Goal: Information Seeking & Learning: Understand process/instructions

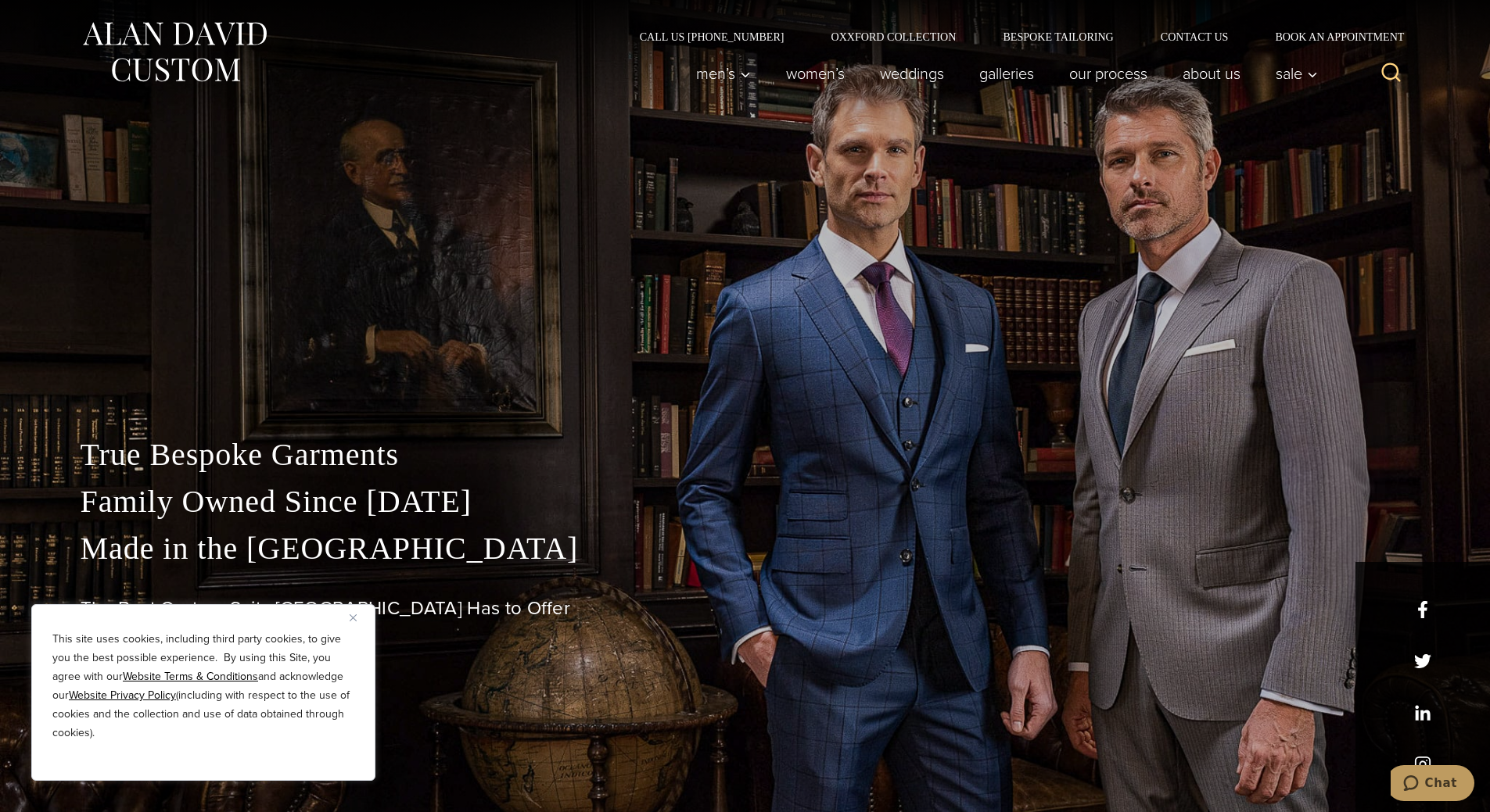
click at [352, 622] on button "Close" at bounding box center [359, 617] width 19 height 19
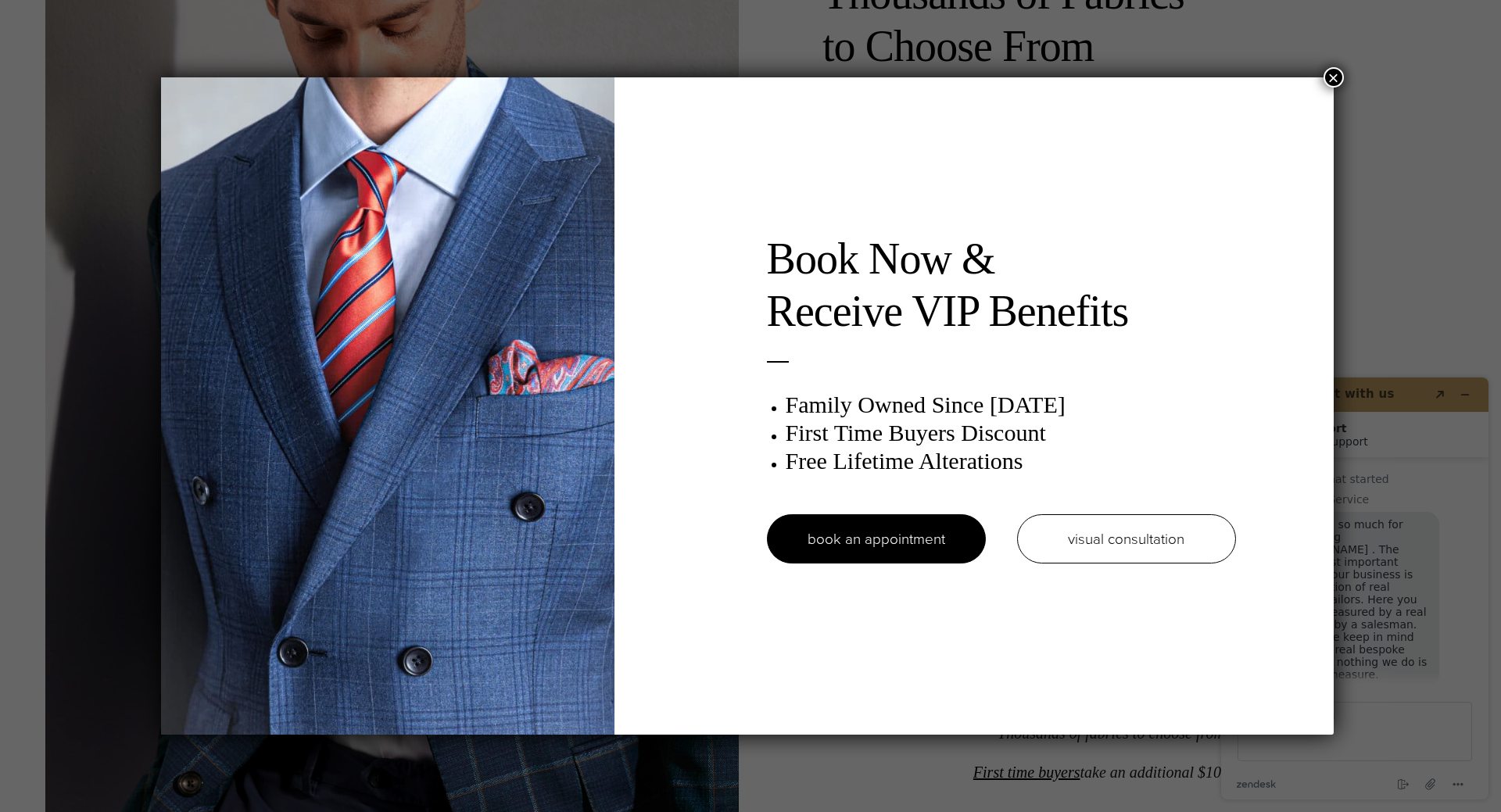
click at [1334, 79] on button "×" at bounding box center [1334, 77] width 21 height 21
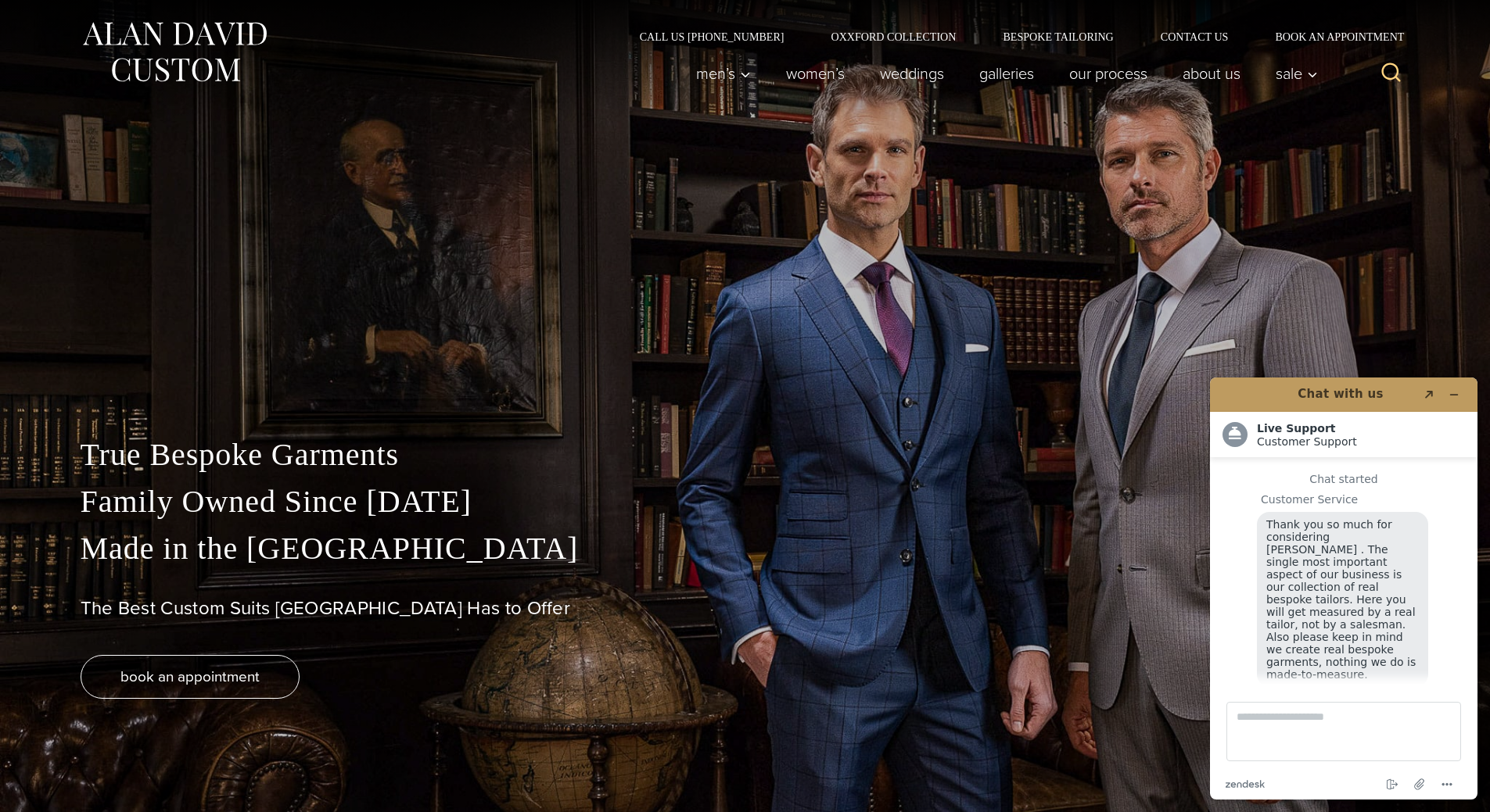
scroll to position [20, 0]
click at [1101, 76] on link "Our Process" at bounding box center [1108, 74] width 114 height 32
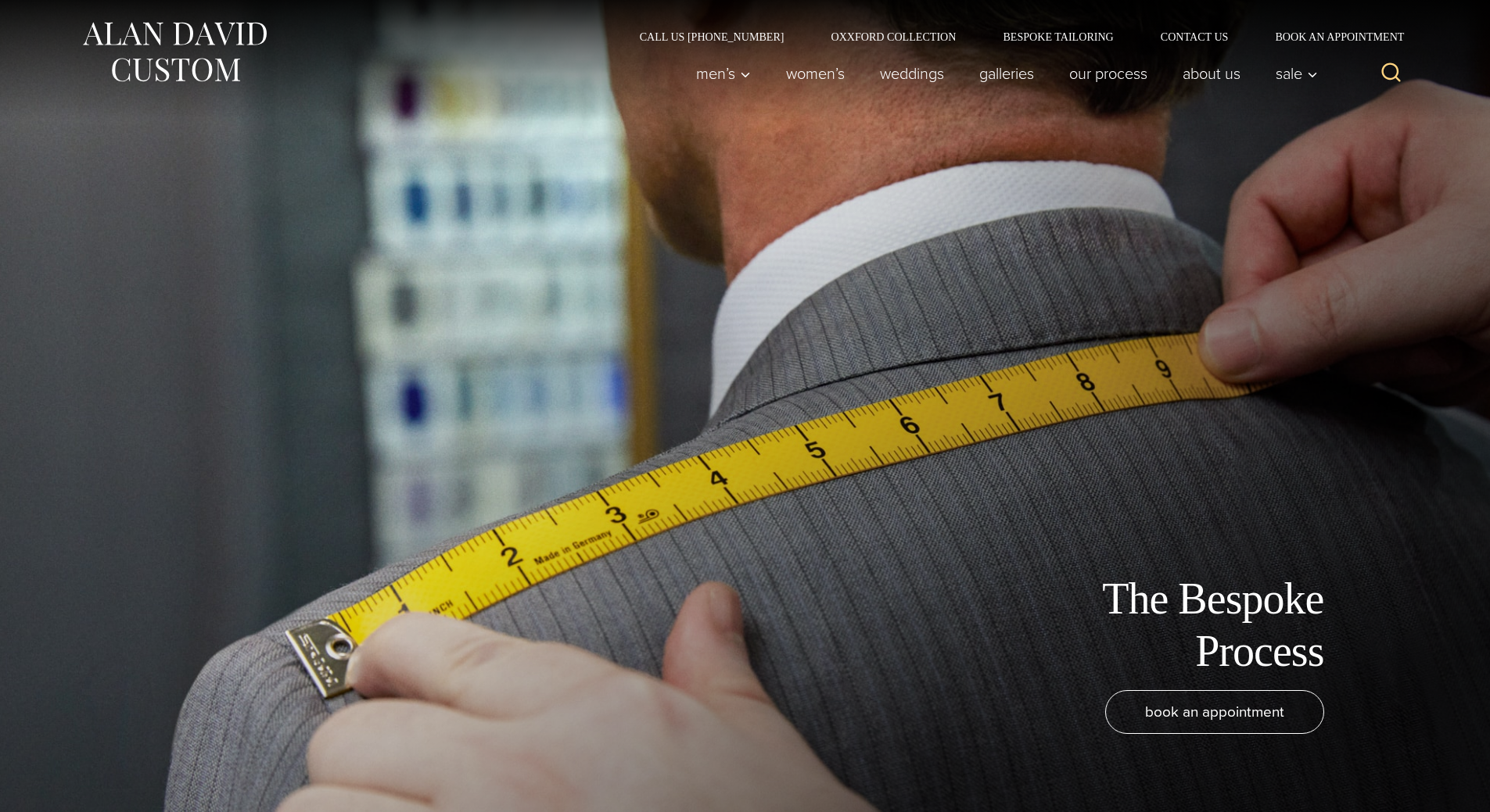
scroll to position [20, 0]
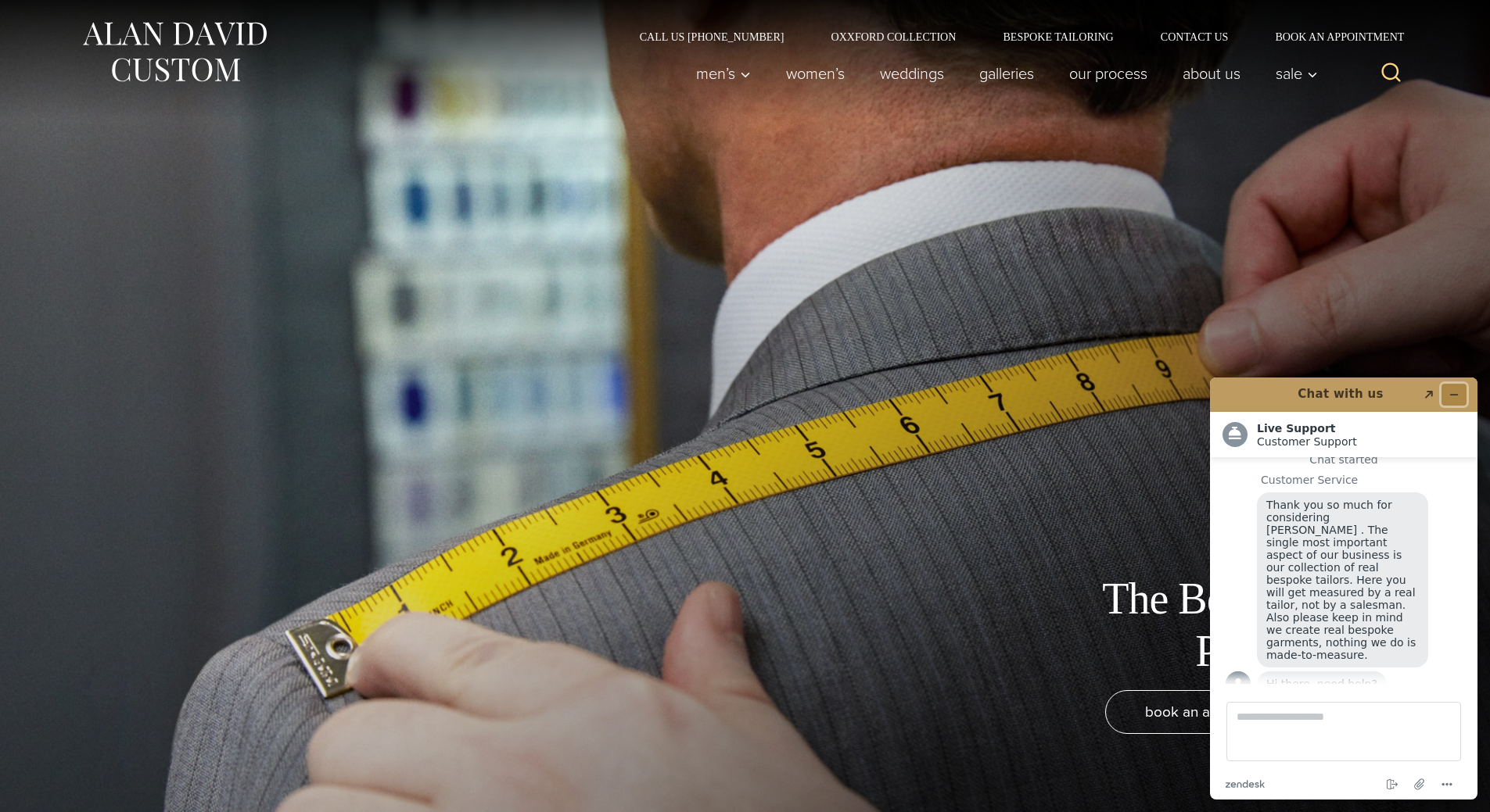
click at [1453, 391] on icon "Minimize widget" at bounding box center [1454, 395] width 11 height 11
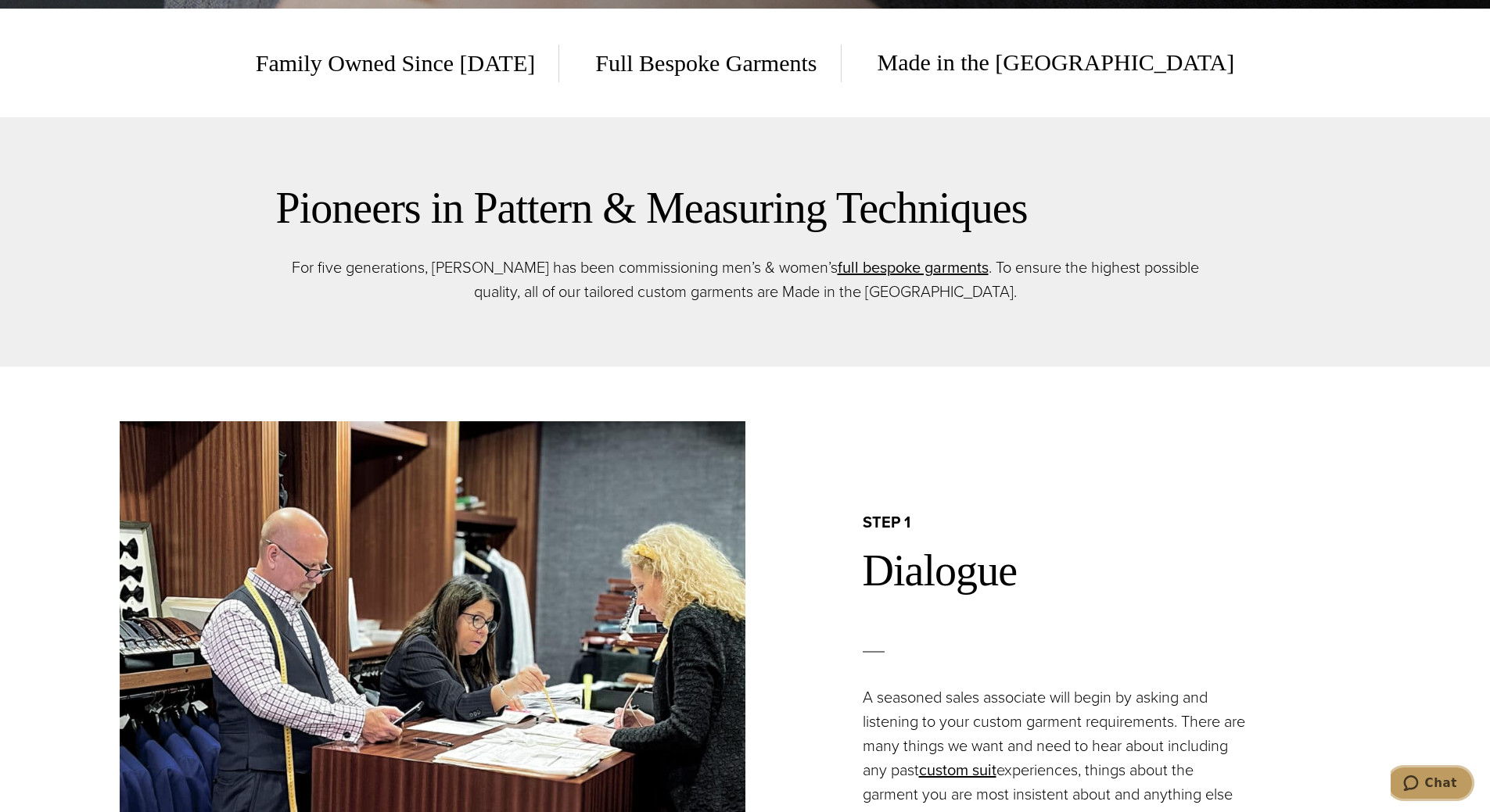
scroll to position [782, 0]
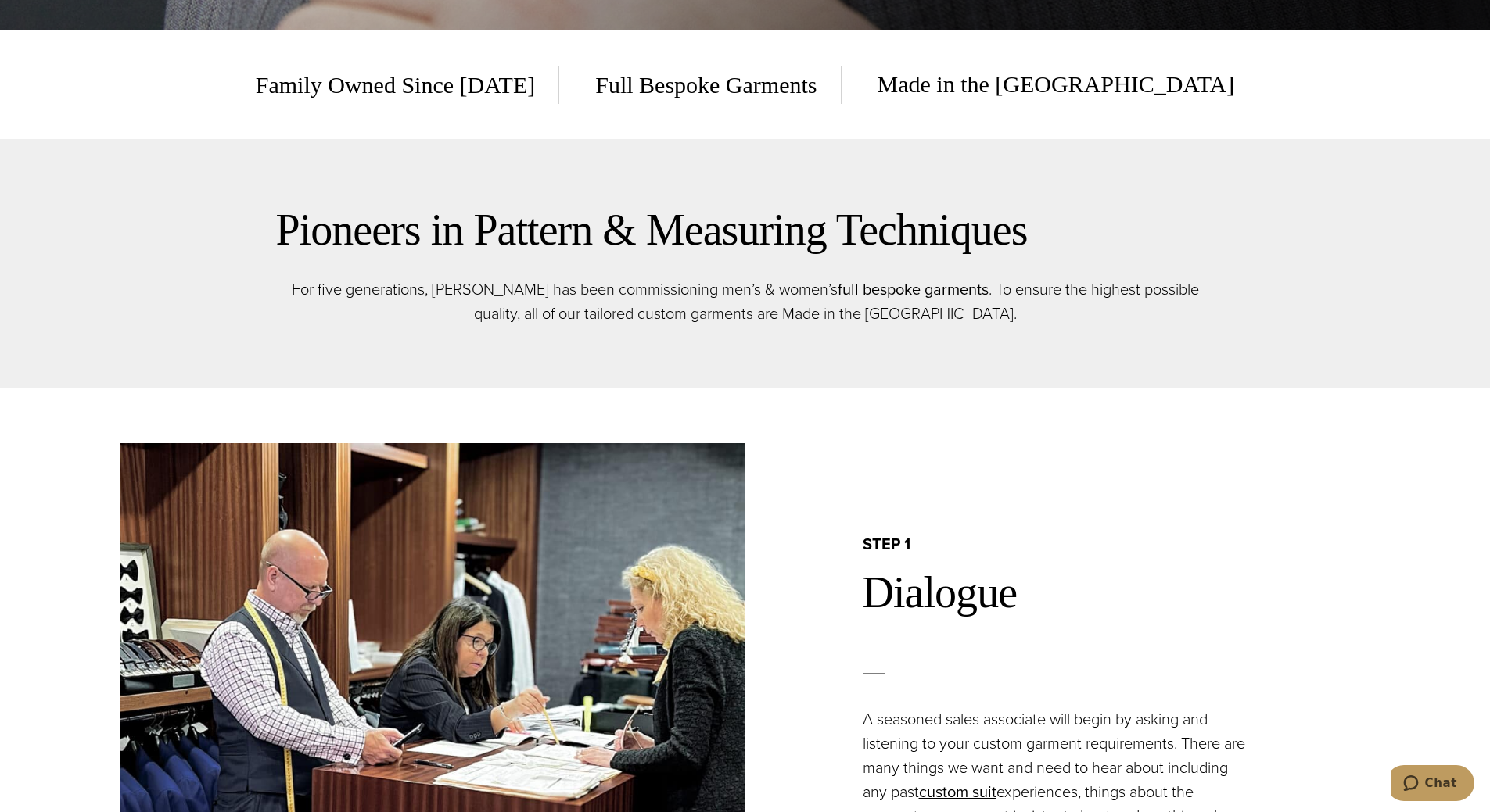
click at [869, 285] on link "full bespoke garments" at bounding box center [913, 289] width 151 height 23
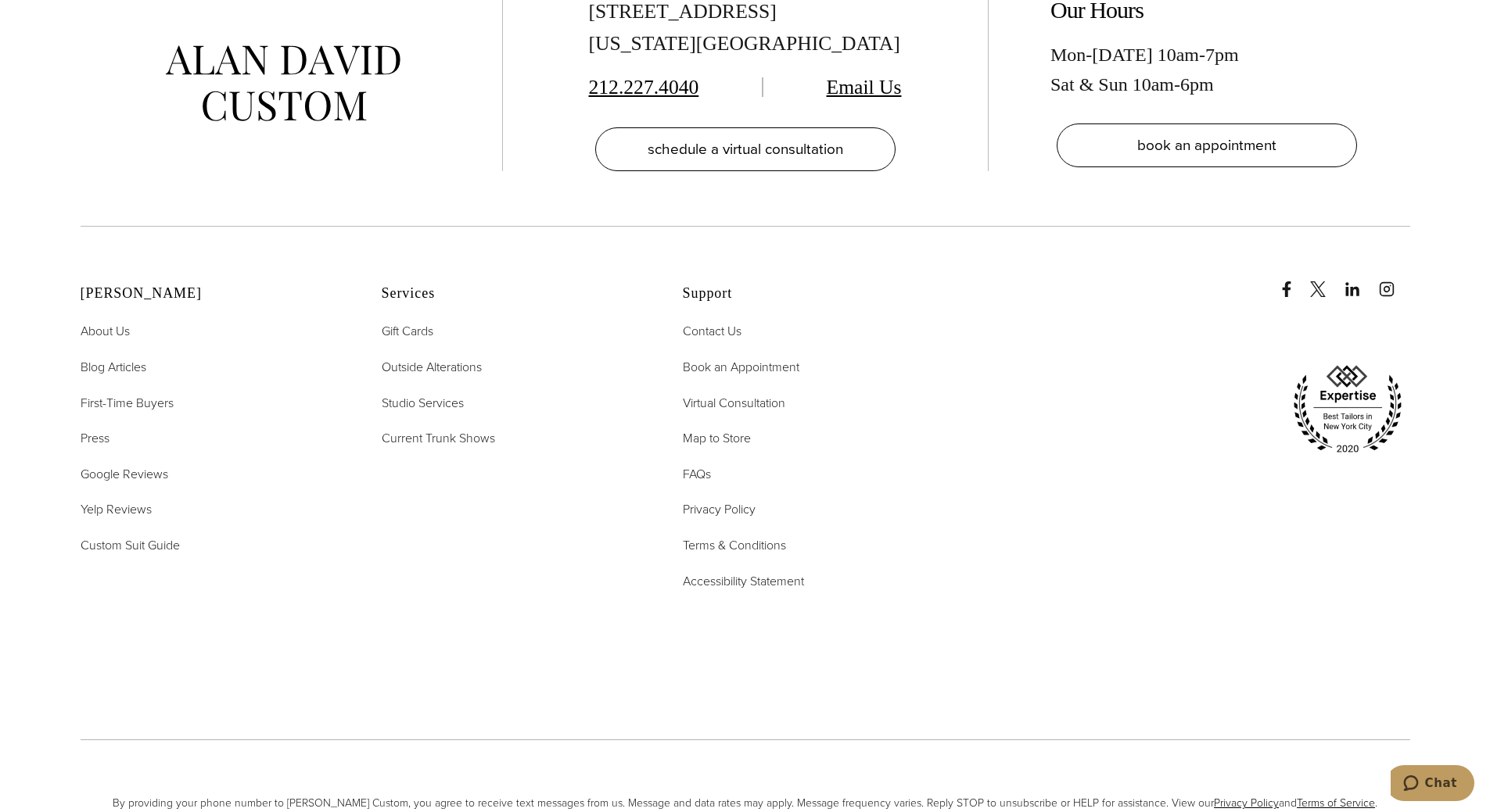
scroll to position [7422, 0]
